Goal: Information Seeking & Learning: Learn about a topic

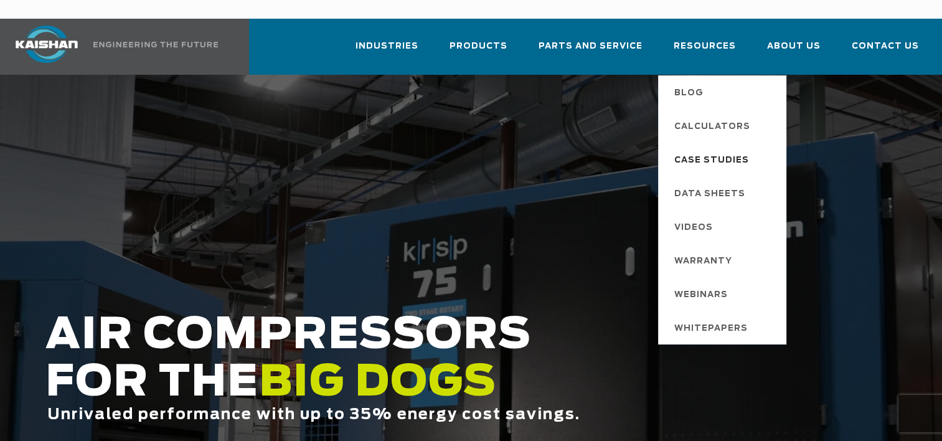
click at [730, 150] on span "Case Studies" at bounding box center [712, 160] width 75 height 21
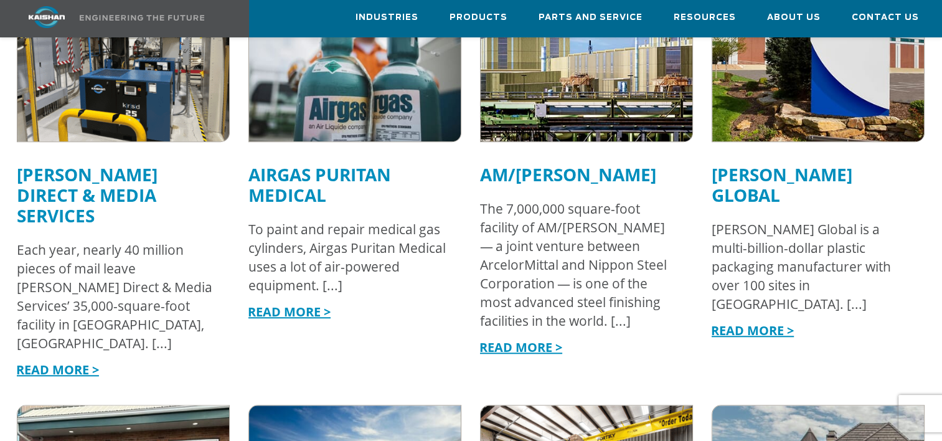
scroll to position [942, 0]
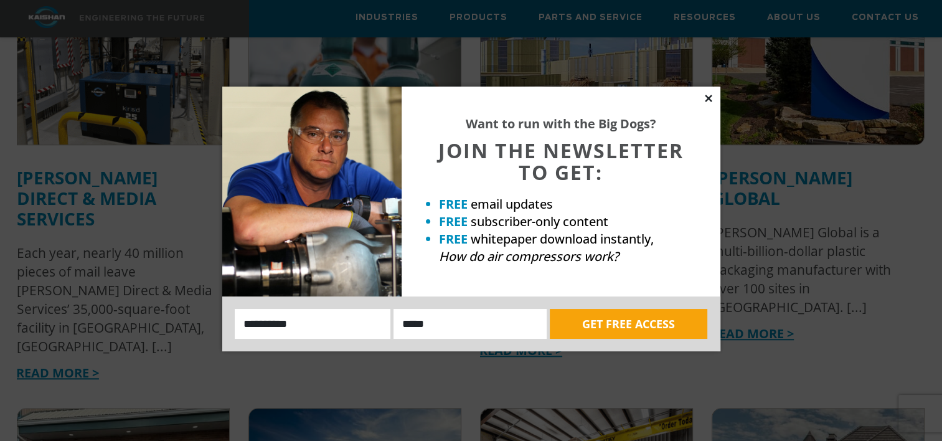
click at [708, 98] on icon at bounding box center [708, 98] width 7 height 7
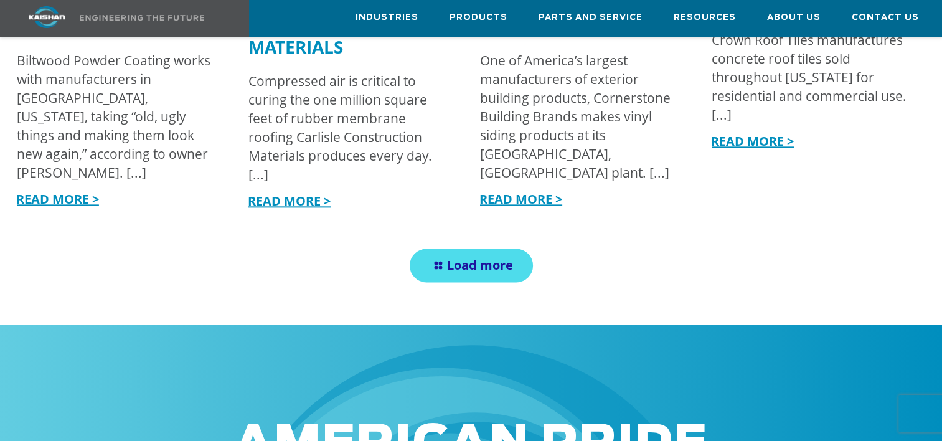
scroll to position [1589, 0]
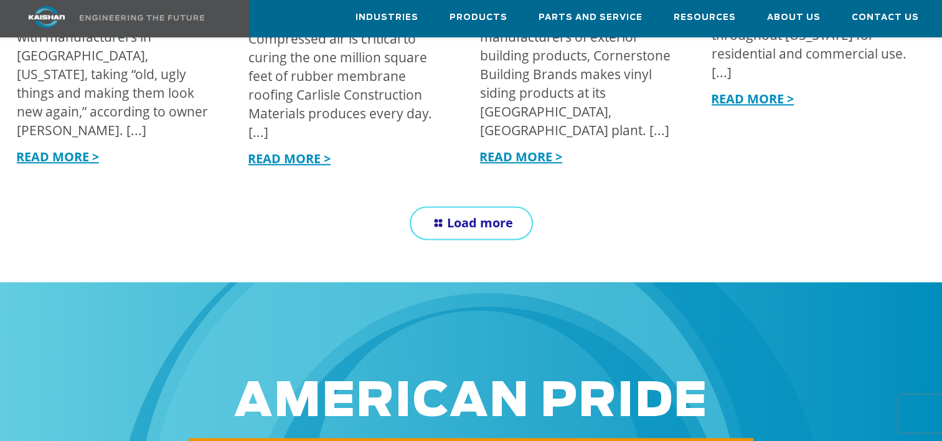
click at [470, 214] on span "Load more" at bounding box center [480, 222] width 66 height 17
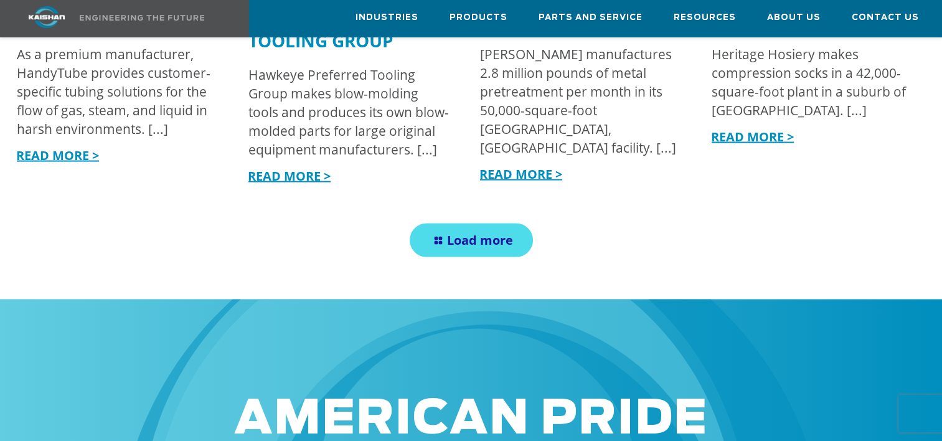
scroll to position [2192, 0]
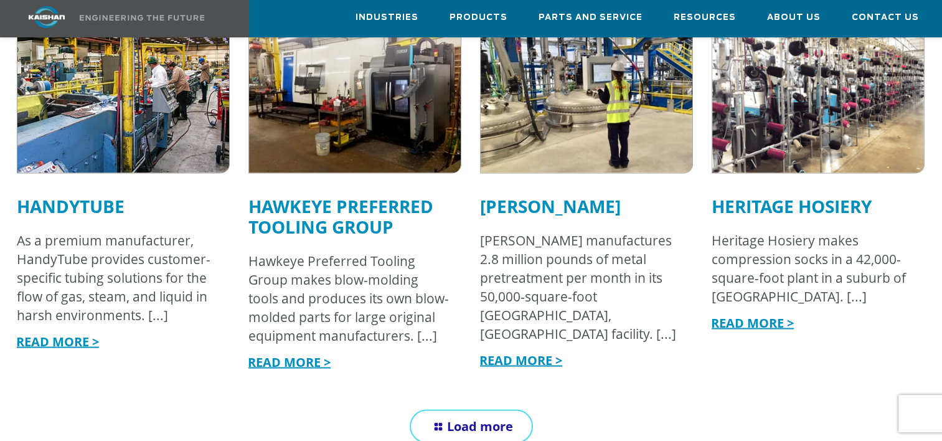
click at [516, 409] on link "Load more" at bounding box center [471, 426] width 123 height 34
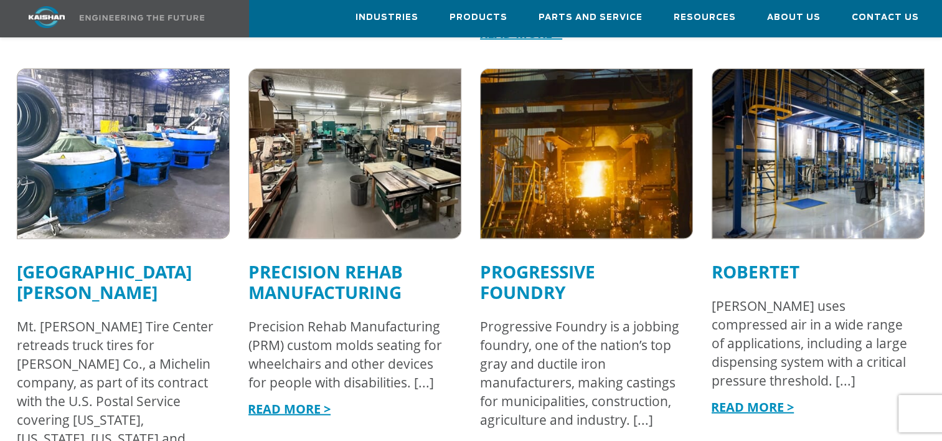
scroll to position [2968, 0]
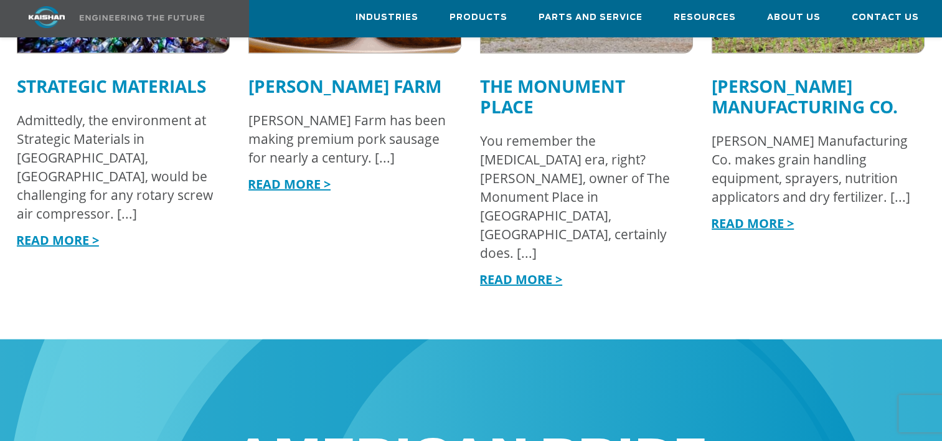
scroll to position [3560, 0]
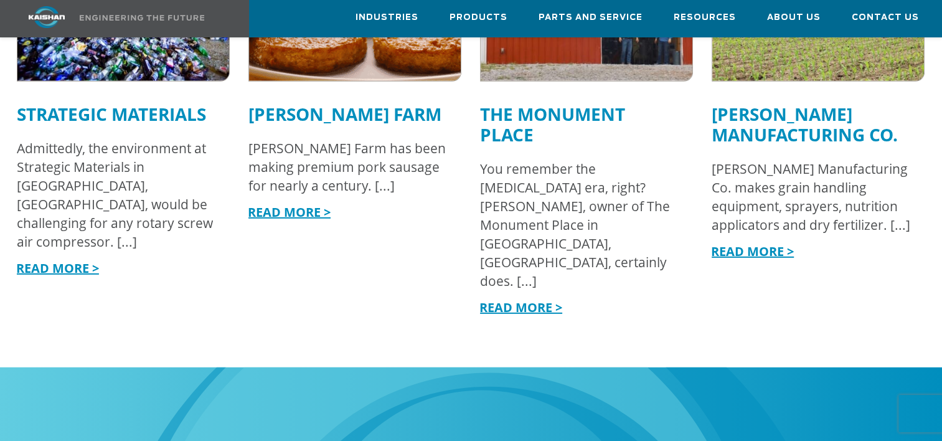
click at [526, 299] on link "READ MORE >" at bounding box center [521, 307] width 83 height 17
